Goal: Connect with others: Connect with others

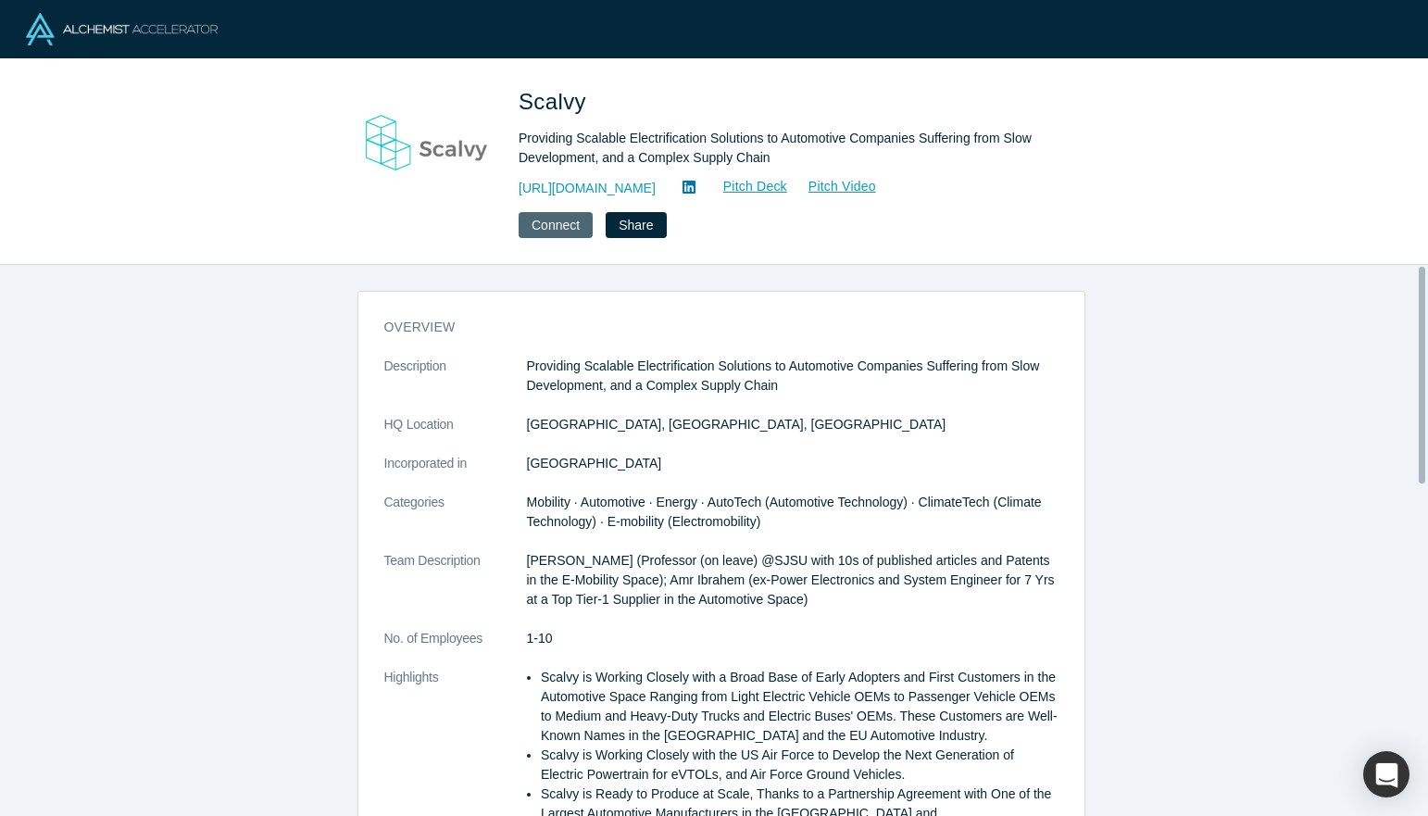
click at [553, 226] on button "Connect" at bounding box center [556, 225] width 74 height 26
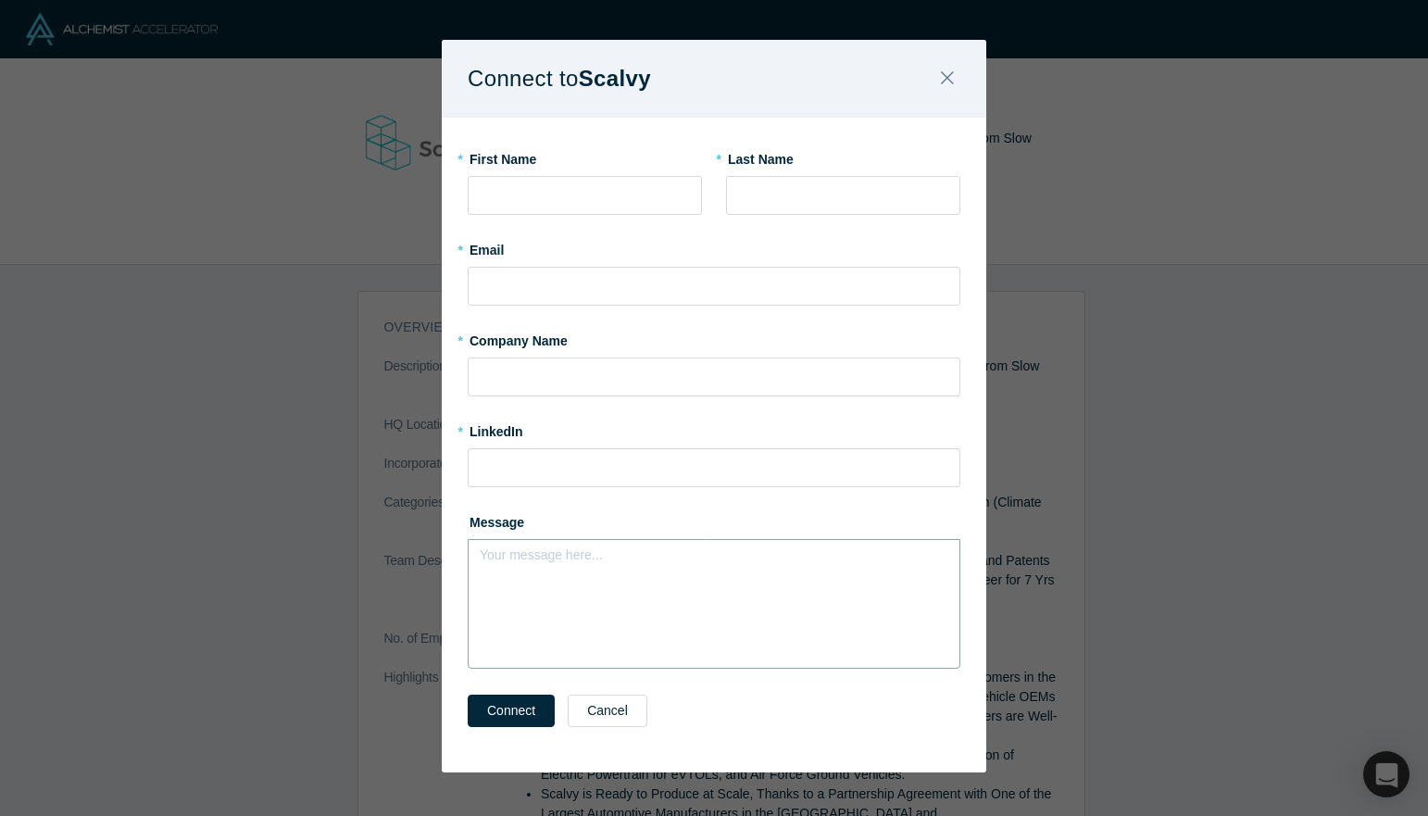
scroll to position [6, 0]
click at [928, 79] on button "Close" at bounding box center [947, 78] width 39 height 40
